Goal: Task Accomplishment & Management: Use online tool/utility

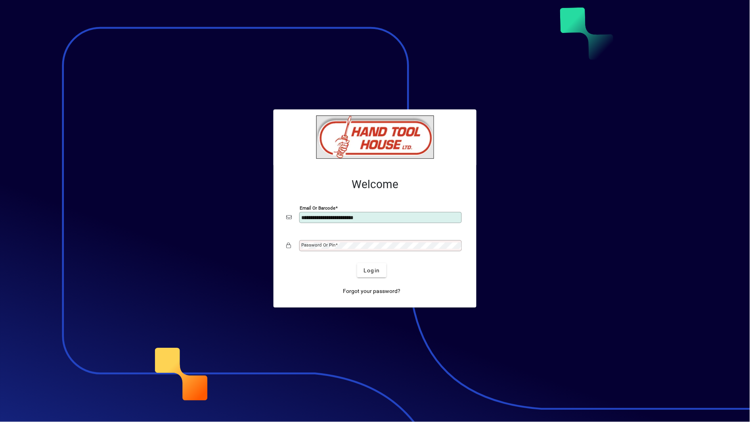
type input "**********"
click at [357, 263] on button "Login" at bounding box center [371, 270] width 29 height 14
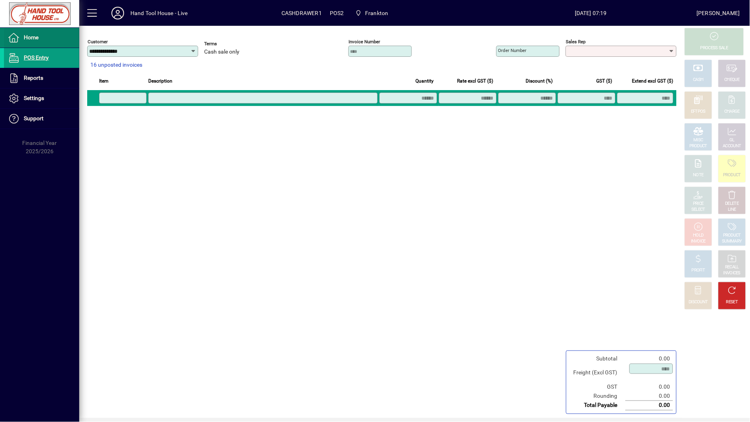
click at [36, 36] on span "Home" at bounding box center [31, 37] width 15 height 6
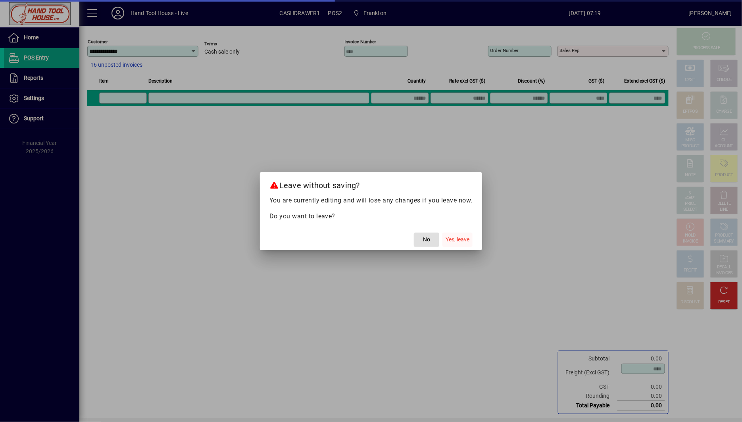
click at [453, 239] on span "Yes, leave" at bounding box center [457, 239] width 24 height 8
